Goal: Communication & Community: Connect with others

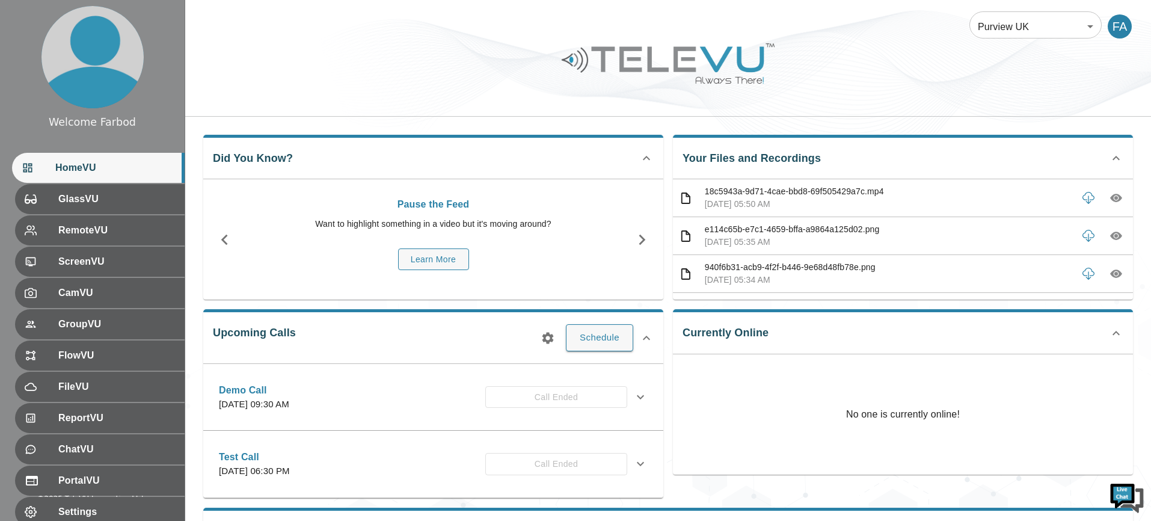
click at [1035, 36] on body "Welcome Farbod HomeVU GlassVU RemoteVU ScreenVU CamVU GroupVU FlowVU FileVU Rep…" at bounding box center [575, 333] width 1151 height 666
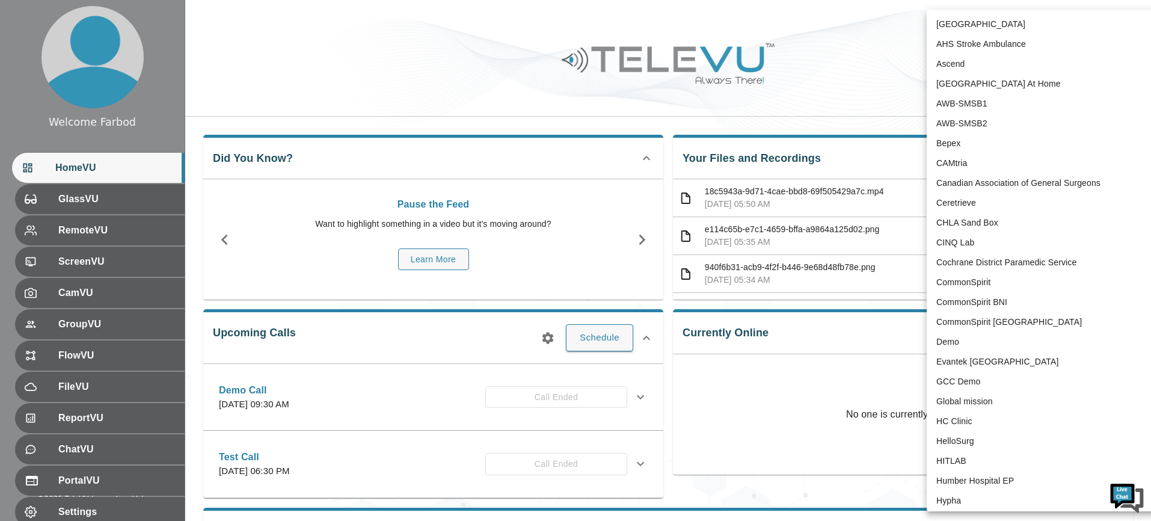
scroll to position [2344, 0]
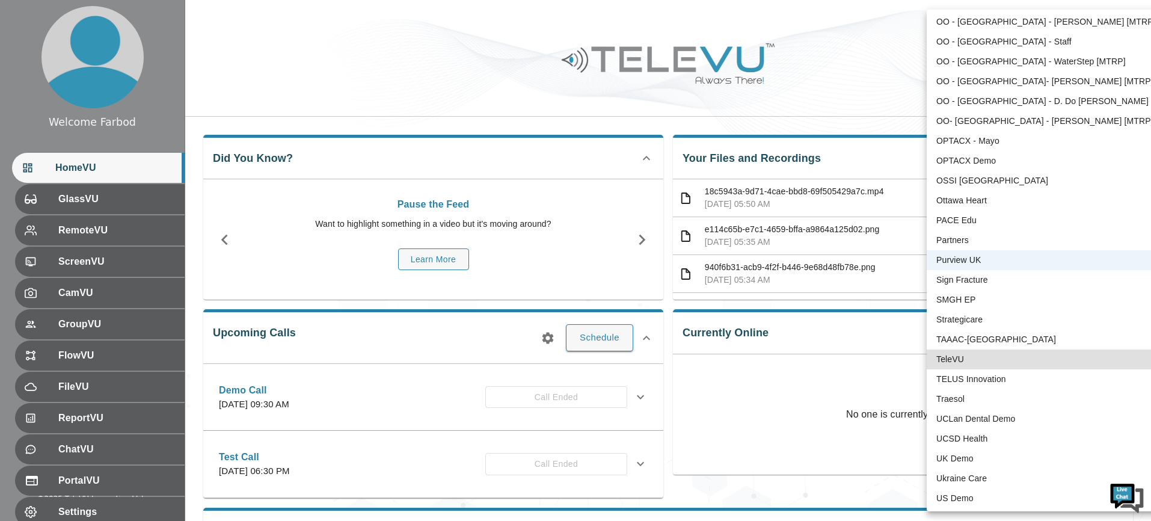
type input "1"
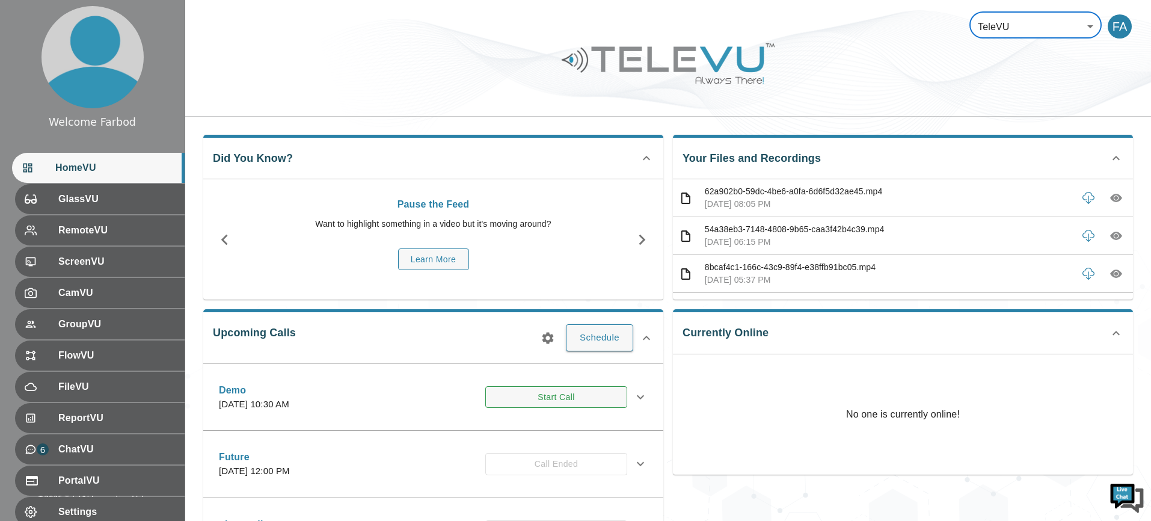
click at [554, 398] on button "Start Call" at bounding box center [556, 397] width 142 height 22
